Goal: Task Accomplishment & Management: Manage account settings

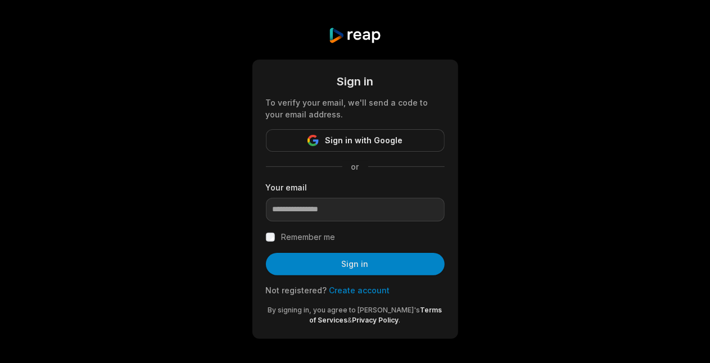
click at [457, 29] on div "Sign in To verify your email, we'll send a code to your email address. Sign in …" at bounding box center [355, 183] width 710 height 366
click at [412, 148] on button "Sign in with Google" at bounding box center [355, 140] width 179 height 22
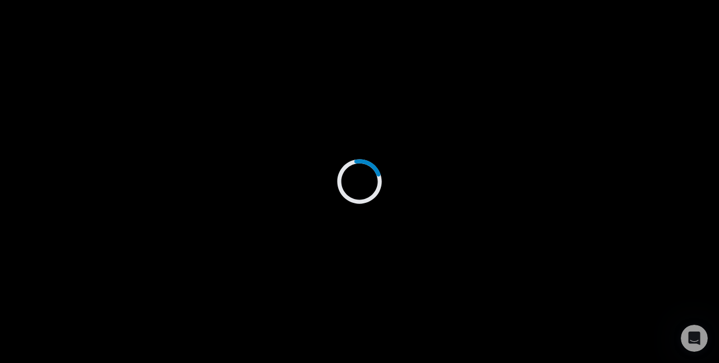
click at [462, 292] on div at bounding box center [359, 181] width 719 height 363
click at [616, 264] on div at bounding box center [359, 181] width 719 height 363
click at [360, 190] on icon at bounding box center [360, 182] width 64 height 64
click at [374, 216] on div at bounding box center [359, 181] width 719 height 363
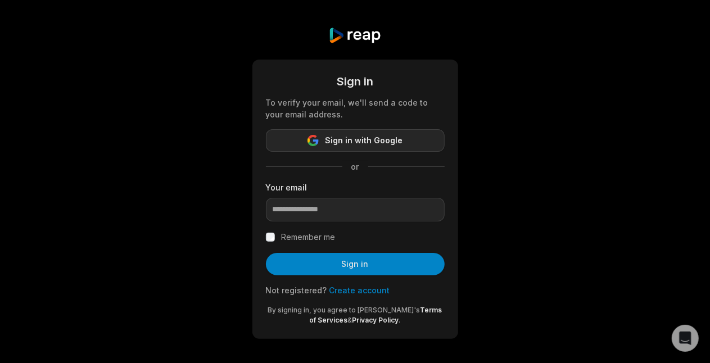
click at [321, 143] on button "Sign in with Google" at bounding box center [355, 140] width 179 height 22
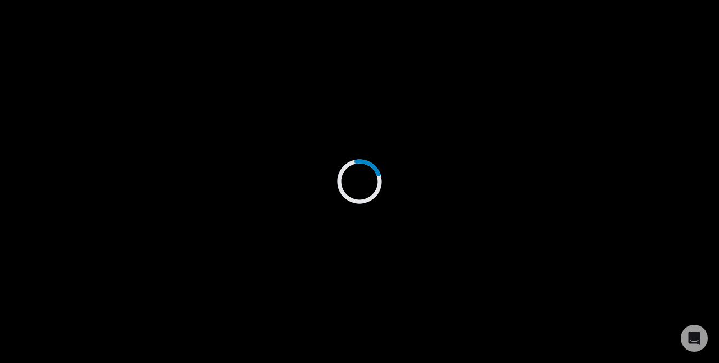
click at [307, 130] on div at bounding box center [359, 181] width 719 height 363
click at [306, 129] on div at bounding box center [359, 181] width 719 height 363
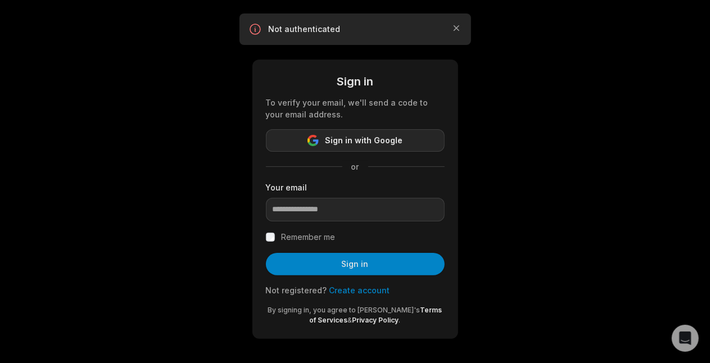
click at [364, 139] on span "Sign in with Google" at bounding box center [364, 140] width 78 height 13
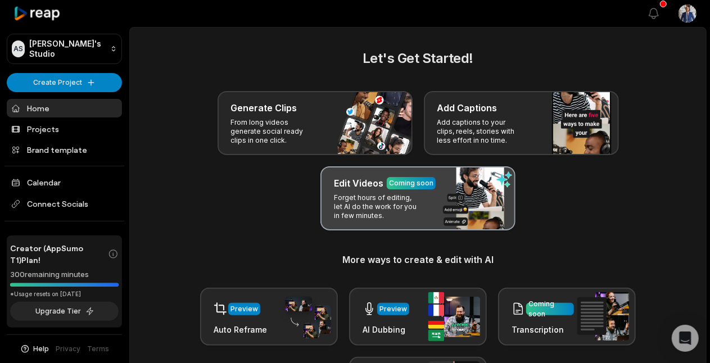
click at [352, 194] on p "Forget hours of editing, let AI do the work for you in few minutes." at bounding box center [377, 206] width 87 height 27
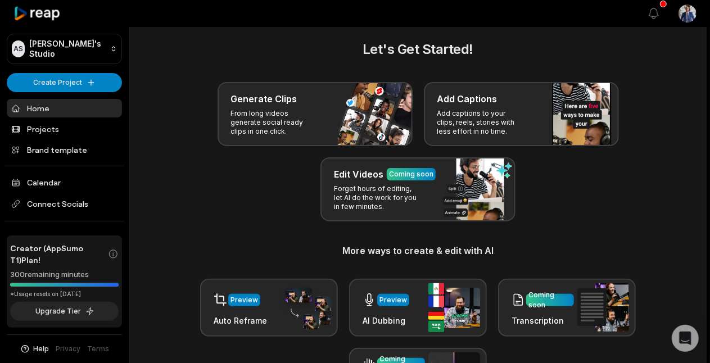
scroll to position [7, 0]
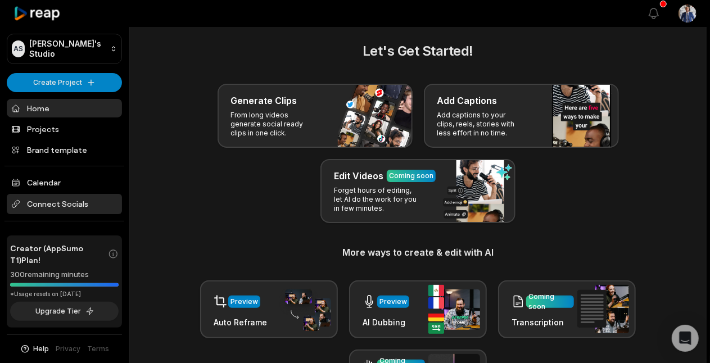
click at [74, 200] on span "Connect Socials" at bounding box center [64, 204] width 115 height 20
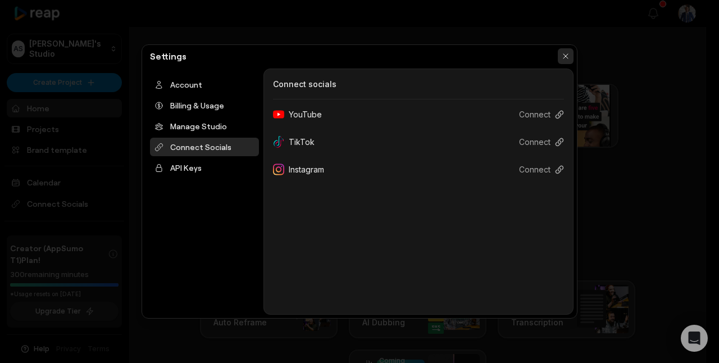
click at [571, 58] on button "button" at bounding box center [566, 56] width 16 height 16
